Goal: Task Accomplishment & Management: Manage account settings

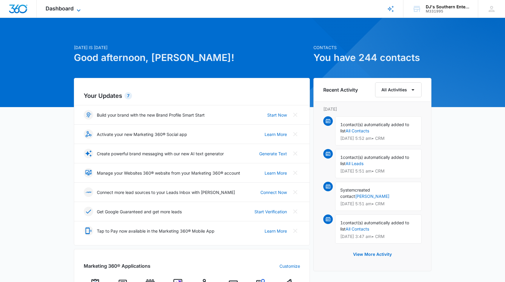
click at [79, 9] on icon at bounding box center [78, 10] width 7 height 7
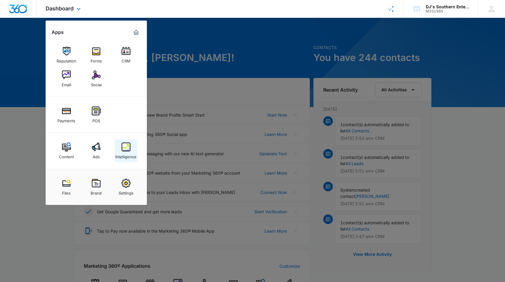
click at [130, 145] on img at bounding box center [125, 147] width 9 height 9
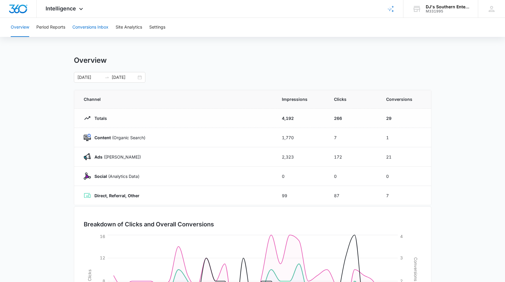
click at [92, 29] on button "Conversions Inbox" at bounding box center [90, 27] width 36 height 19
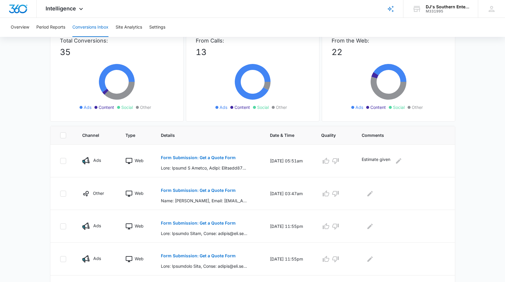
scroll to position [46, 0]
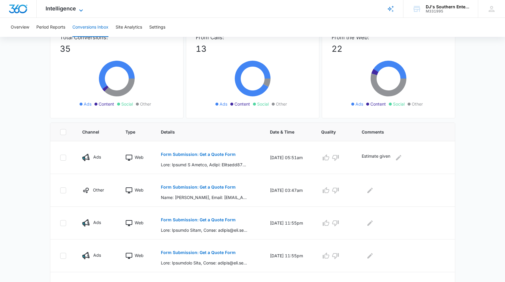
click at [81, 10] on icon at bounding box center [81, 10] width 4 height 2
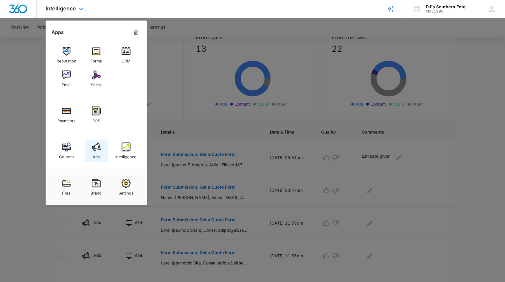
click at [96, 148] on img at bounding box center [96, 147] width 9 height 9
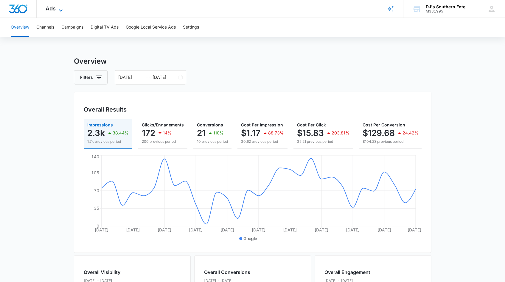
click at [60, 10] on icon at bounding box center [61, 10] width 4 height 2
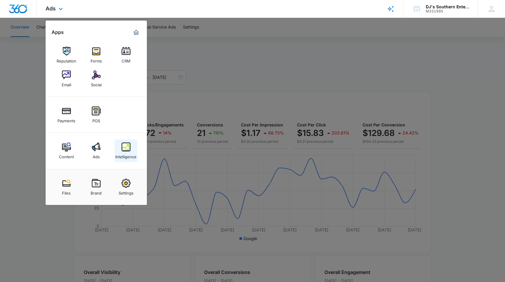
click at [127, 159] on div "Intelligence" at bounding box center [125, 156] width 21 height 8
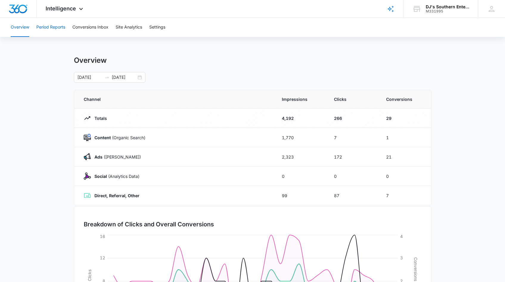
click at [55, 27] on button "Period Reports" at bounding box center [50, 27] width 29 height 19
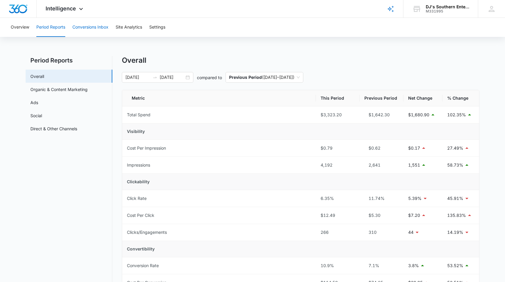
click at [86, 28] on button "Conversions Inbox" at bounding box center [90, 27] width 36 height 19
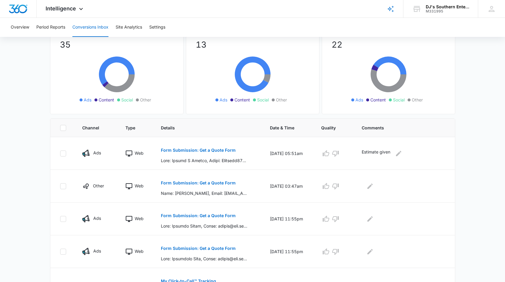
scroll to position [89, 0]
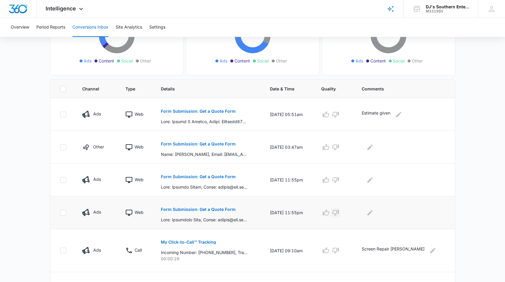
click at [339, 213] on icon "button" at bounding box center [335, 212] width 7 height 7
click at [339, 182] on icon "button" at bounding box center [335, 180] width 7 height 6
click at [373, 180] on icon "Edit Comments" at bounding box center [369, 179] width 5 height 5
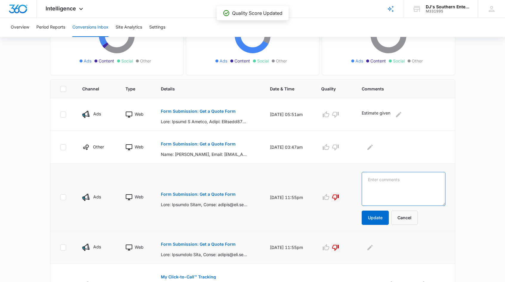
click at [387, 180] on textarea at bounding box center [403, 189] width 83 height 34
type textarea "spam"
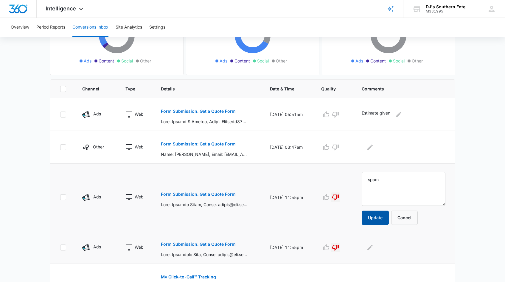
click at [381, 218] on button "Update" at bounding box center [375, 218] width 27 height 14
click at [379, 217] on button "Update" at bounding box center [375, 218] width 27 height 14
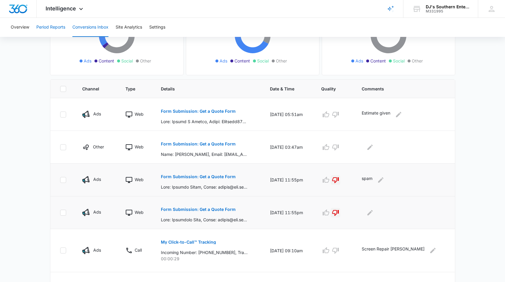
click at [49, 29] on button "Period Reports" at bounding box center [50, 27] width 29 height 19
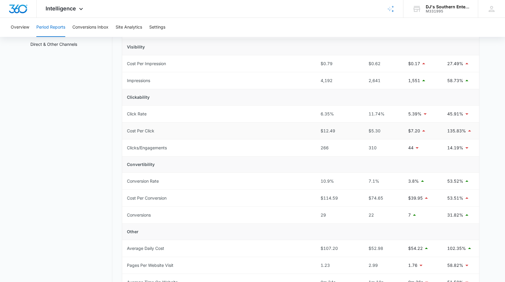
scroll to position [108, 0]
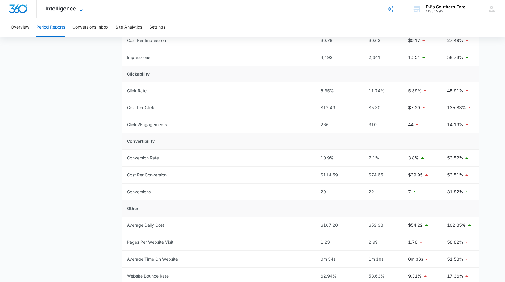
click at [82, 10] on icon at bounding box center [81, 10] width 4 height 2
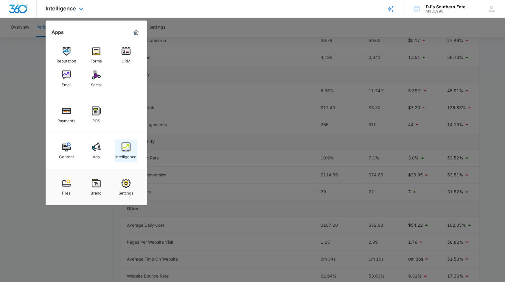
click at [126, 146] on img at bounding box center [125, 147] width 9 height 9
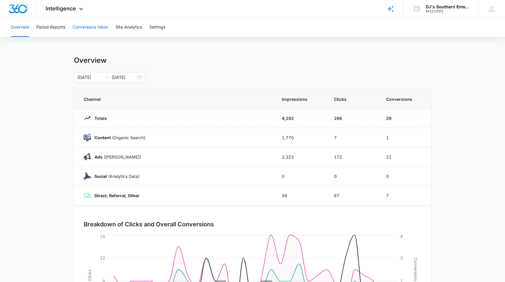
click at [105, 28] on button "Conversions Inbox" at bounding box center [90, 27] width 36 height 19
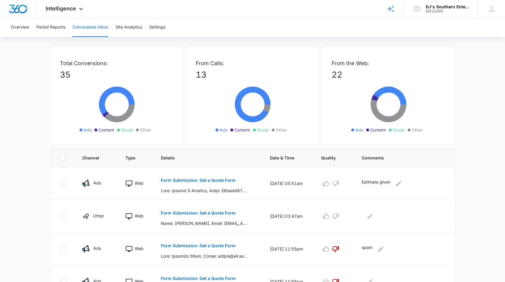
scroll to position [25, 0]
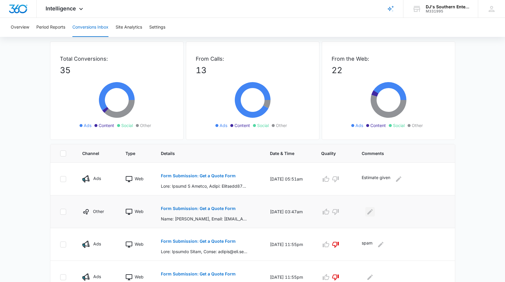
click at [373, 213] on icon "Edit Comments" at bounding box center [369, 211] width 7 height 7
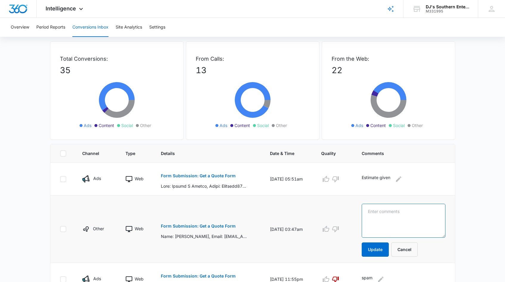
click at [392, 213] on textarea at bounding box center [403, 221] width 83 height 34
type textarea "no answer"
click at [384, 249] on button "Update" at bounding box center [375, 250] width 27 height 14
click at [383, 249] on button "Update" at bounding box center [375, 250] width 27 height 14
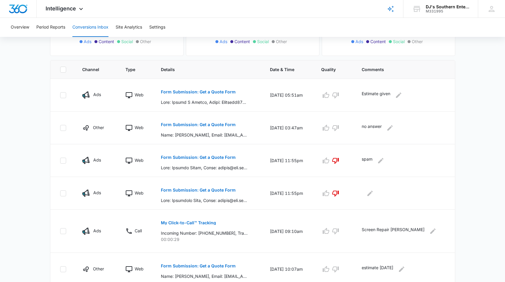
scroll to position [138, 0]
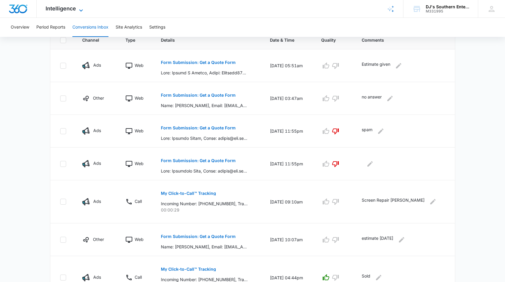
click at [80, 10] on icon at bounding box center [80, 10] width 7 height 7
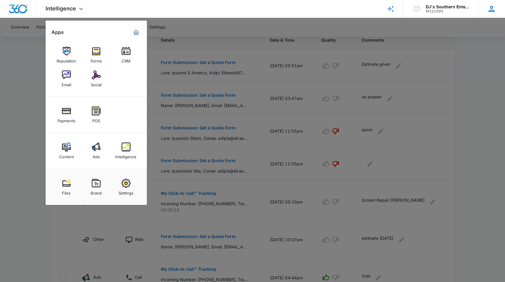
click at [493, 11] on icon at bounding box center [491, 9] width 6 height 6
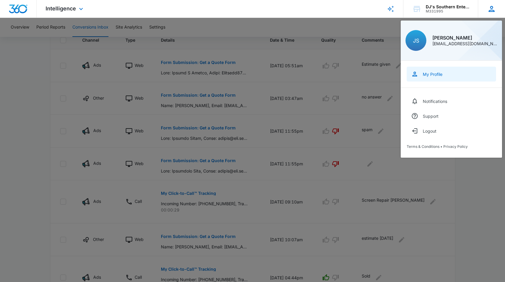
click at [433, 76] on div "My Profile" at bounding box center [433, 74] width 20 height 5
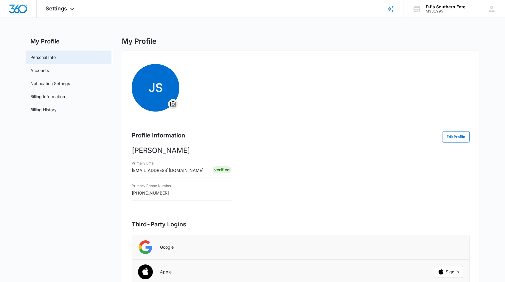
scroll to position [4, 0]
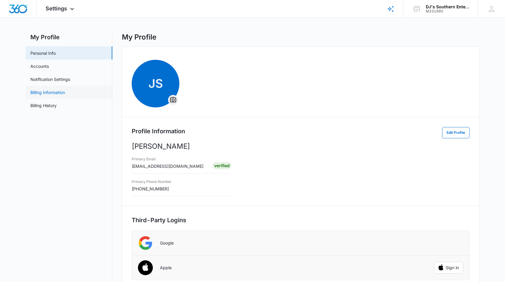
click at [54, 90] on link "Billing Information" at bounding box center [47, 92] width 35 height 6
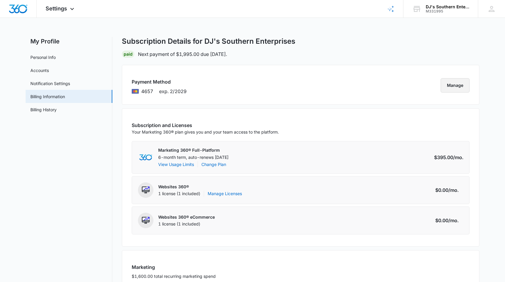
click at [463, 83] on button "Manage" at bounding box center [454, 85] width 29 height 14
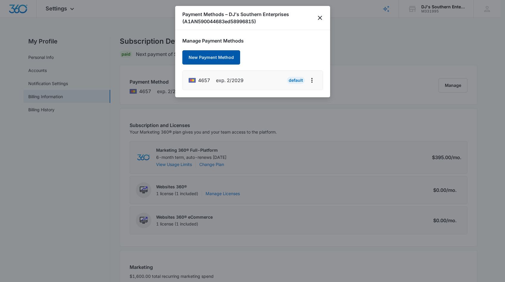
click at [221, 58] on button "New Payment Method" at bounding box center [211, 57] width 58 height 14
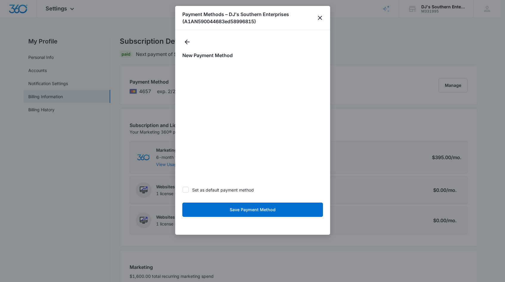
click at [185, 190] on icon at bounding box center [186, 190] width 4 height 3
click at [183, 190] on input "Set as default payment method" at bounding box center [182, 190] width 0 height 0
checkbox input "true"
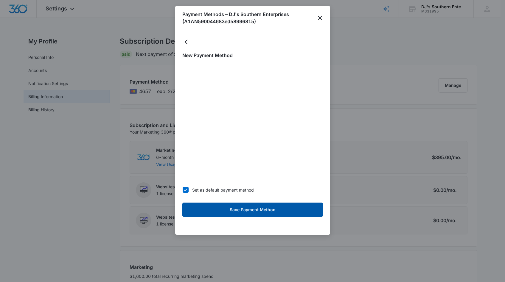
click at [261, 211] on button "Save Payment Method" at bounding box center [252, 210] width 141 height 14
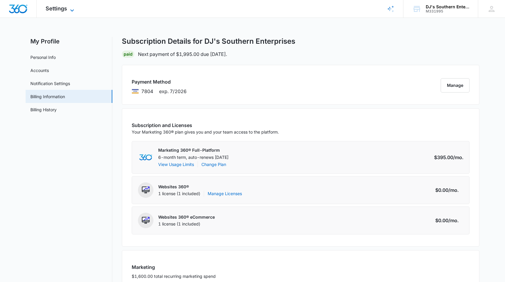
click at [70, 10] on icon at bounding box center [71, 10] width 7 height 7
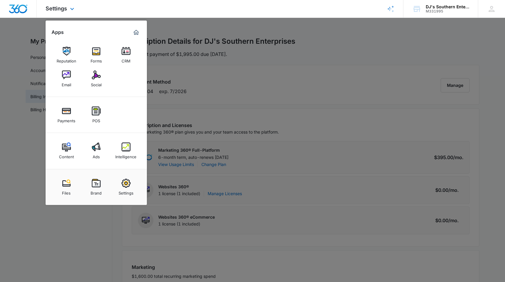
scroll to position [0, 0]
click at [22, 139] on div at bounding box center [252, 141] width 505 height 282
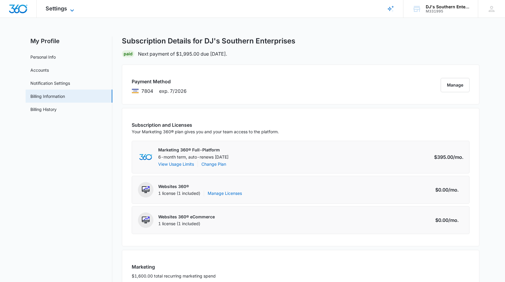
click at [71, 9] on icon at bounding box center [71, 10] width 7 height 7
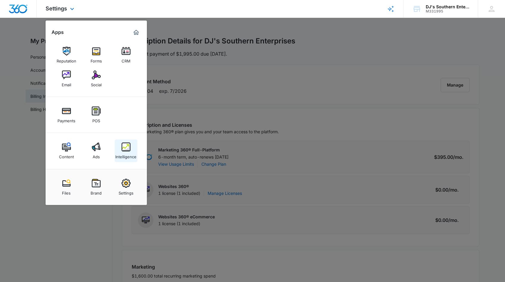
click at [130, 153] on div "Intelligence" at bounding box center [125, 156] width 21 height 8
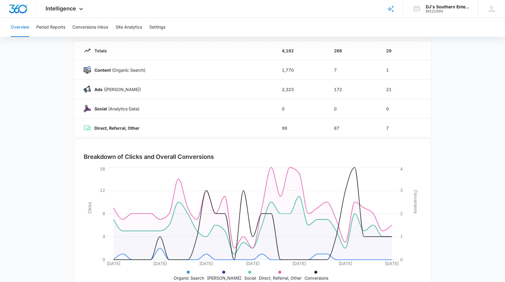
scroll to position [86, 0]
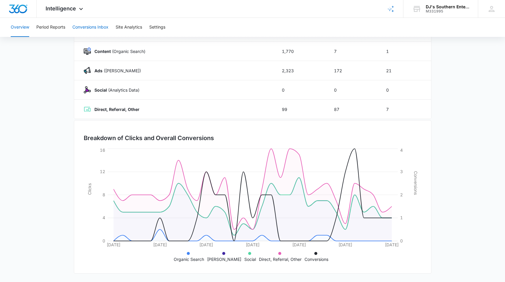
click at [89, 29] on button "Conversions Inbox" at bounding box center [90, 27] width 36 height 19
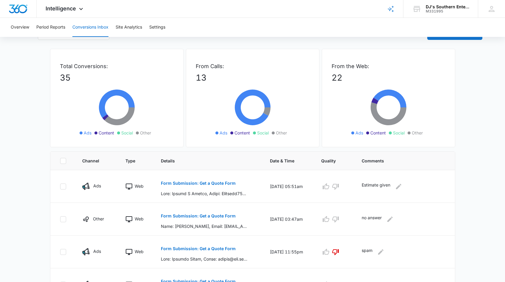
scroll to position [96, 0]
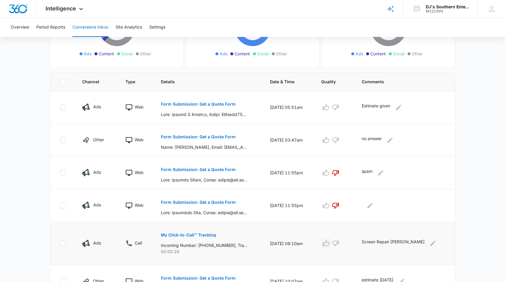
click at [329, 243] on icon "button" at bounding box center [326, 243] width 7 height 6
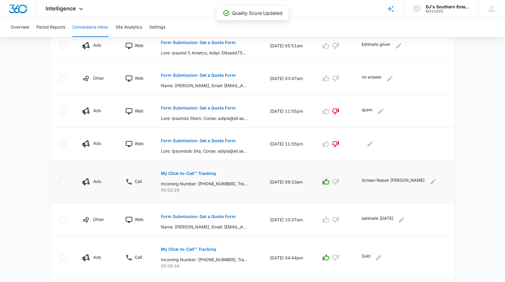
scroll to position [159, 0]
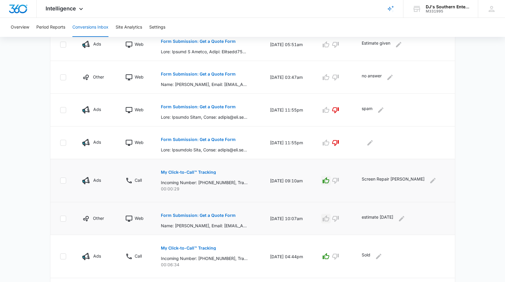
click at [329, 220] on icon "button" at bounding box center [325, 218] width 7 height 7
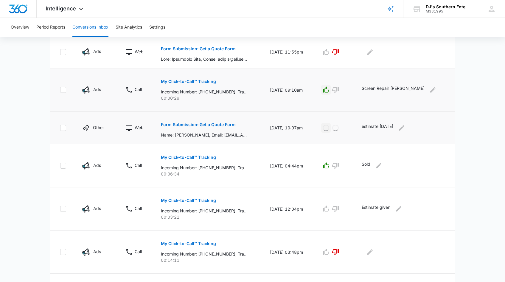
scroll to position [277, 0]
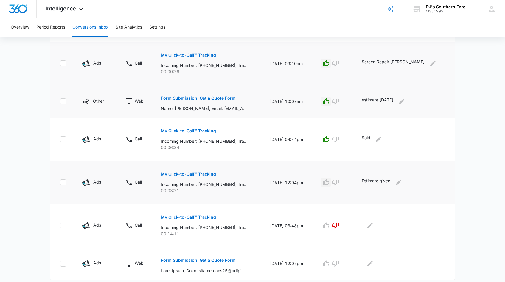
click at [329, 183] on icon "button" at bounding box center [325, 182] width 7 height 7
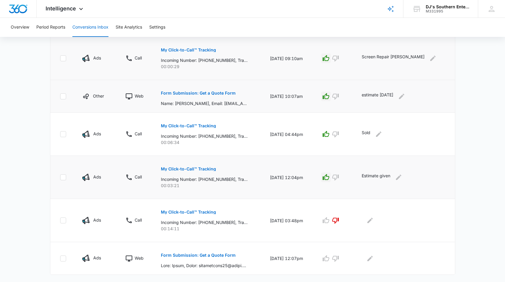
scroll to position [293, 0]
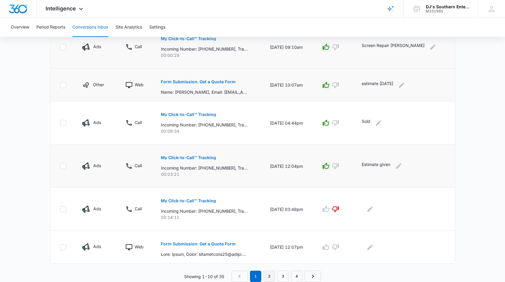
click at [269, 275] on link "2" at bounding box center [269, 276] width 11 height 11
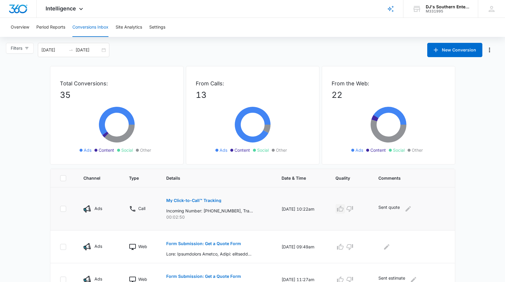
click at [344, 210] on icon "button" at bounding box center [339, 208] width 7 height 7
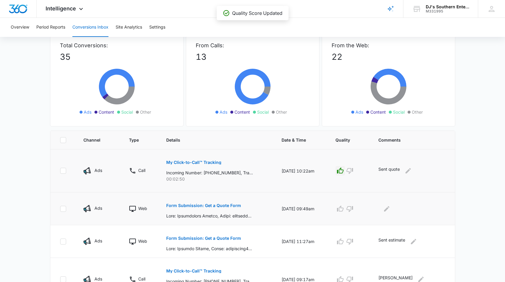
scroll to position [39, 0]
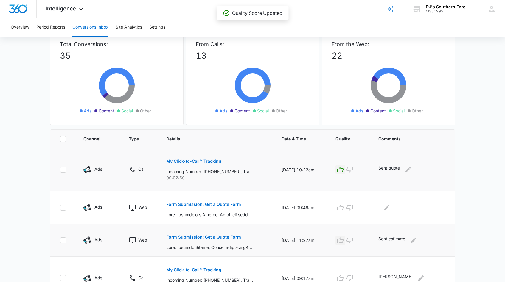
click at [343, 239] on icon "button" at bounding box center [340, 240] width 7 height 6
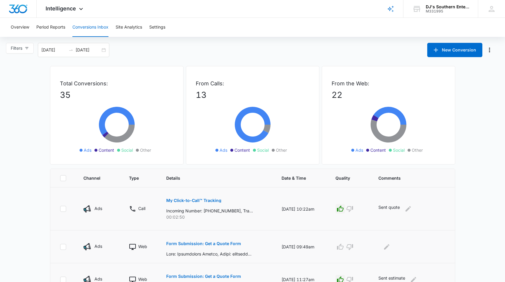
scroll to position [314, 0]
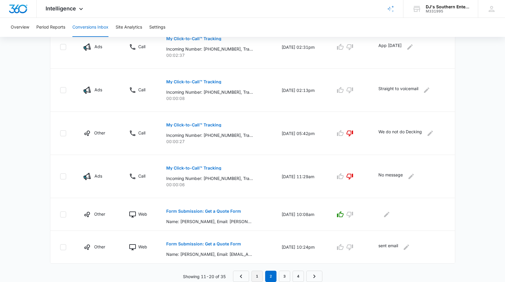
click at [255, 278] on link "1" at bounding box center [256, 276] width 11 height 11
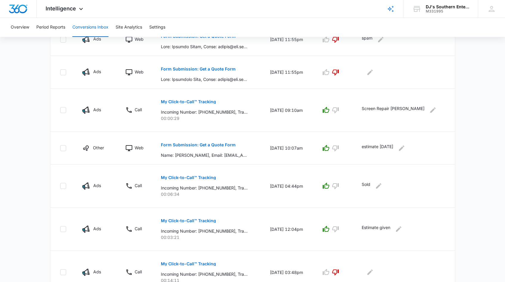
scroll to position [262, 0]
